Goal: Information Seeking & Learning: Find specific page/section

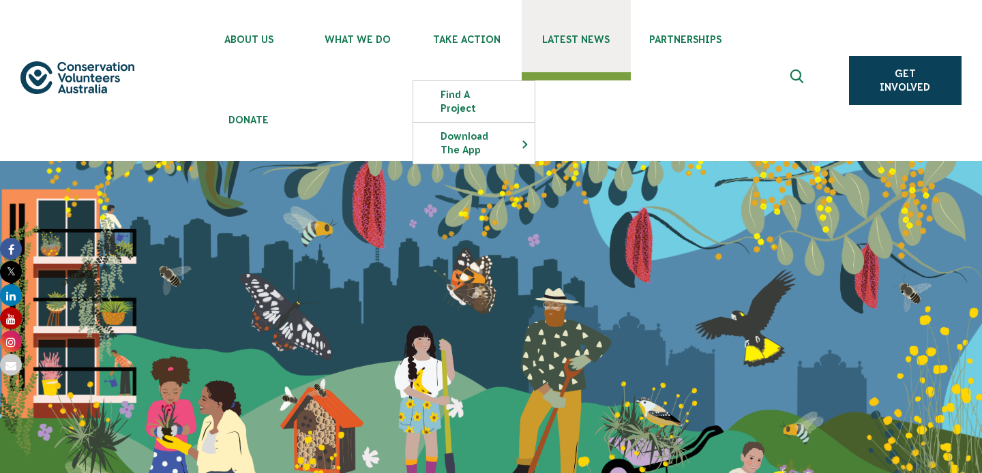
click at [569, 44] on span "Latest News" at bounding box center [576, 39] width 109 height 11
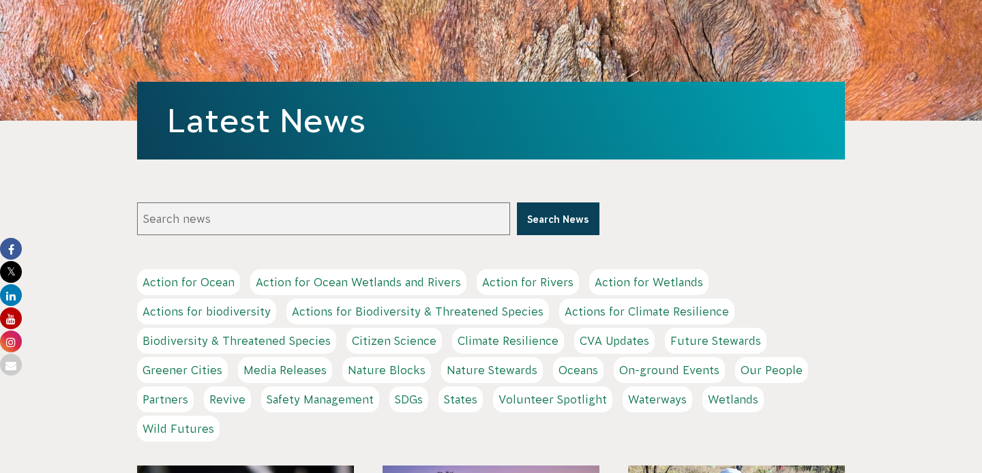
scroll to position [271, 0]
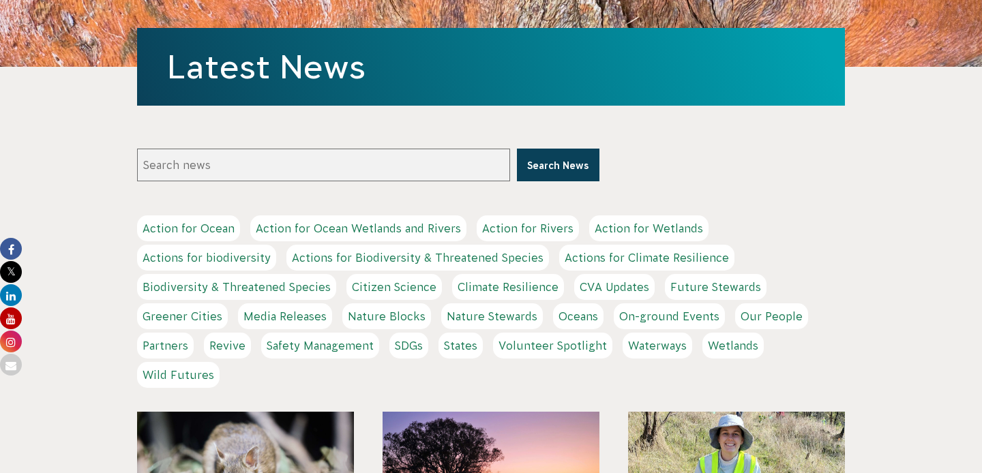
click at [379, 162] on input "Search news" at bounding box center [323, 165] width 373 height 33
type input "nature in focus"
click at [517, 149] on button "Search News" at bounding box center [558, 165] width 82 height 33
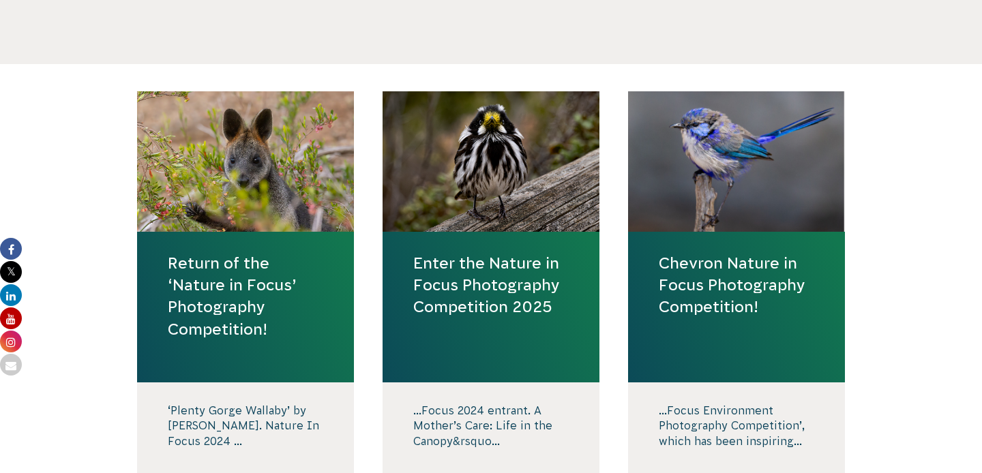
scroll to position [512, 0]
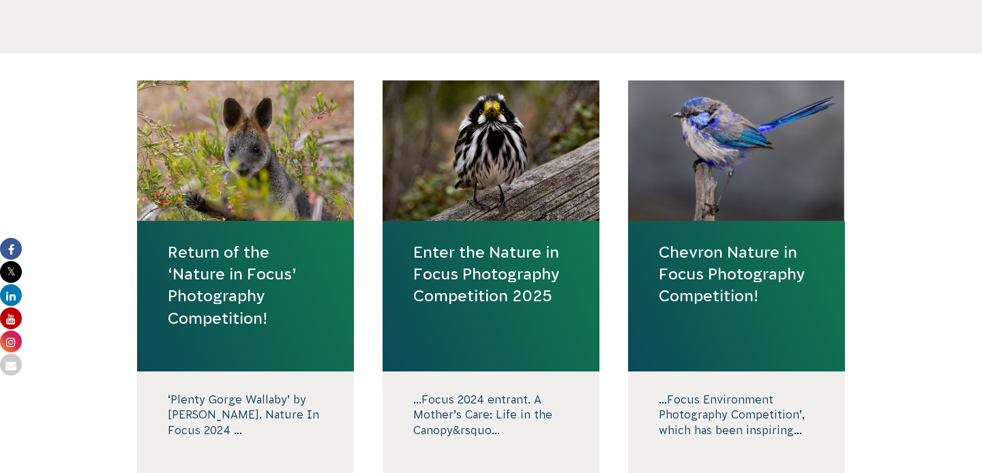
click at [215, 291] on link "Return of the ‘Nature in Focus’ Photography Competition!" at bounding box center [245, 285] width 155 height 88
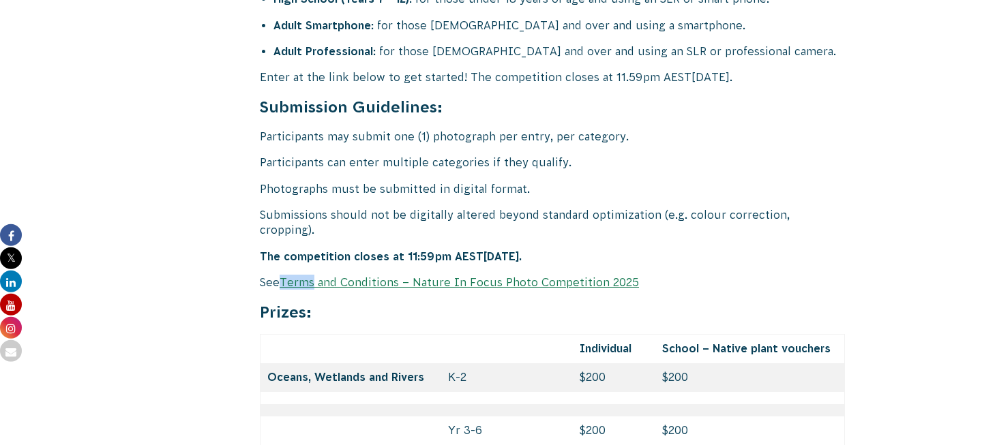
scroll to position [5684, 0]
click at [453, 275] on link "Terms and Conditions – Nature In Focus Photo Competition 2025" at bounding box center [459, 281] width 359 height 12
